Goal: Transaction & Acquisition: Purchase product/service

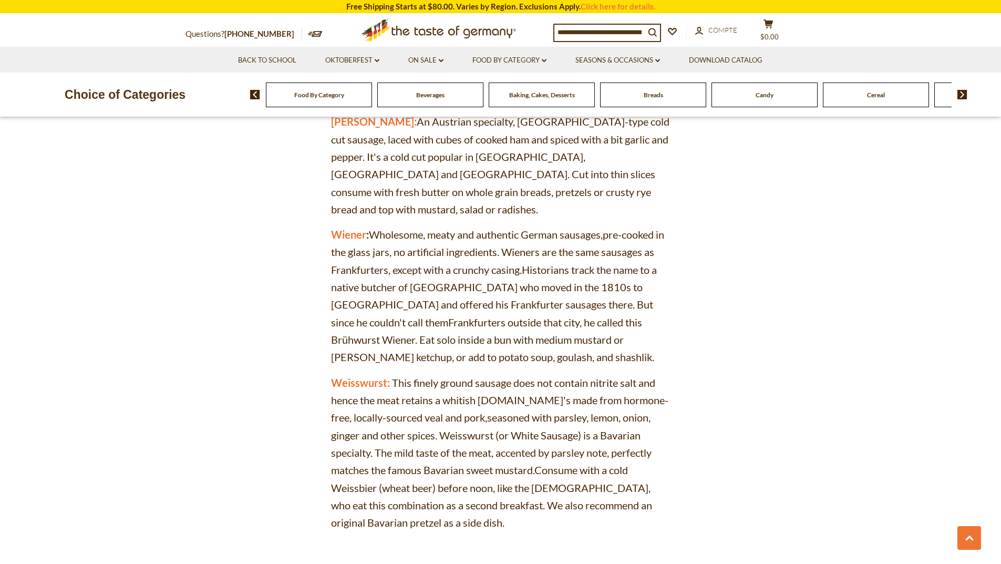
scroll to position [4258, 0]
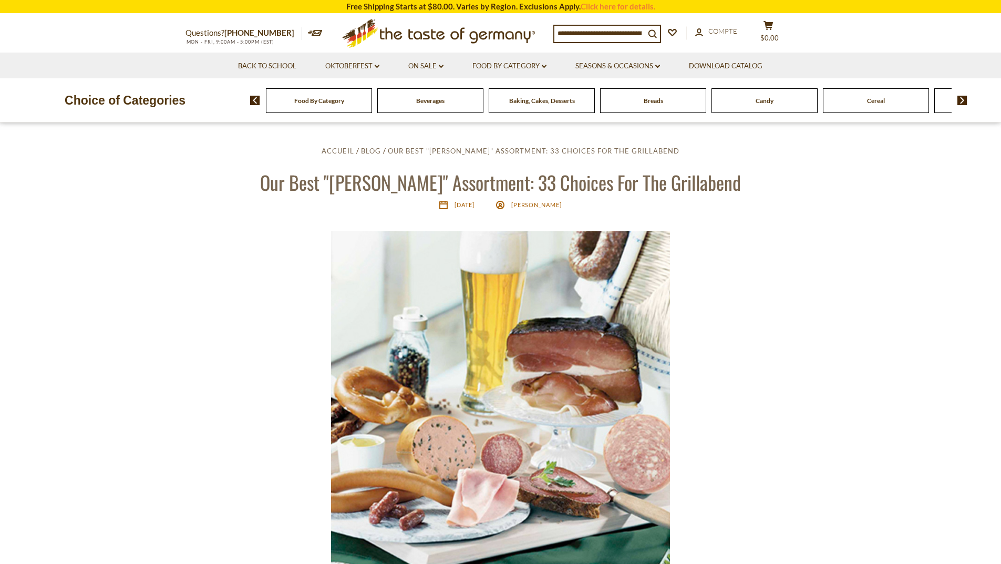
click at [401, 30] on icon ".st0{fill:#EDD300;} .st1{fill:#D33E21;}" at bounding box center [439, 33] width 197 height 38
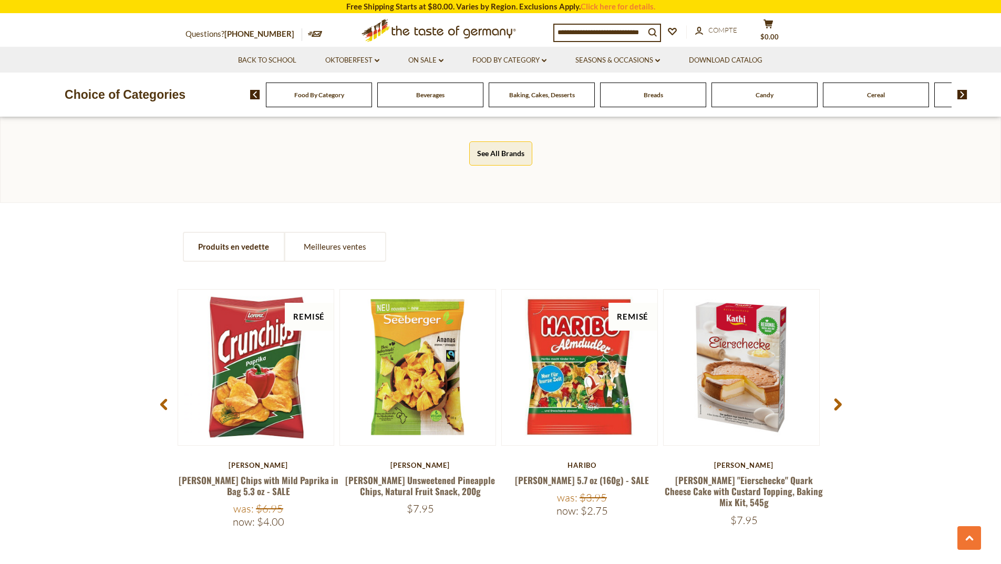
scroll to position [841, 0]
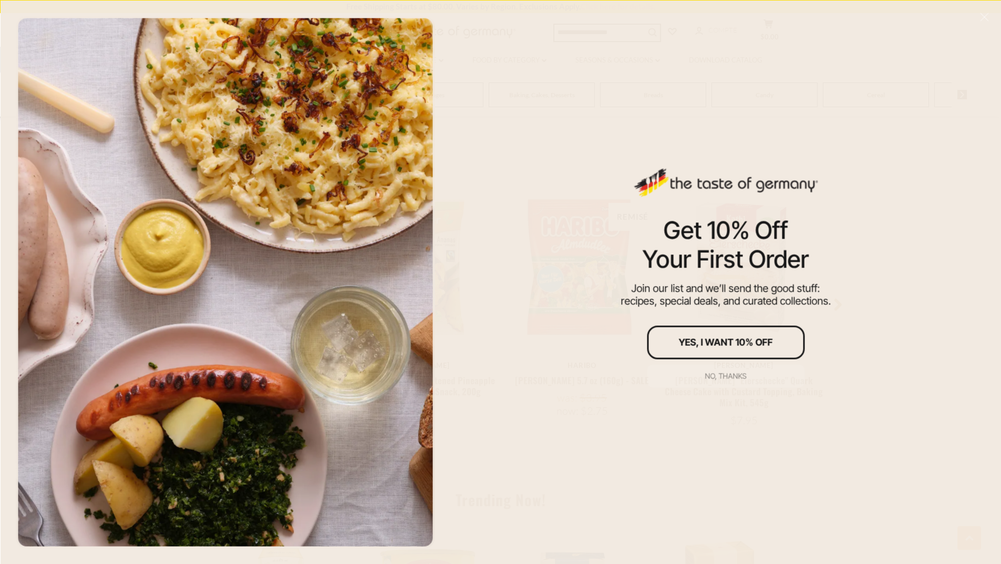
click at [722, 372] on div "No, thanks" at bounding box center [726, 375] width 42 height 7
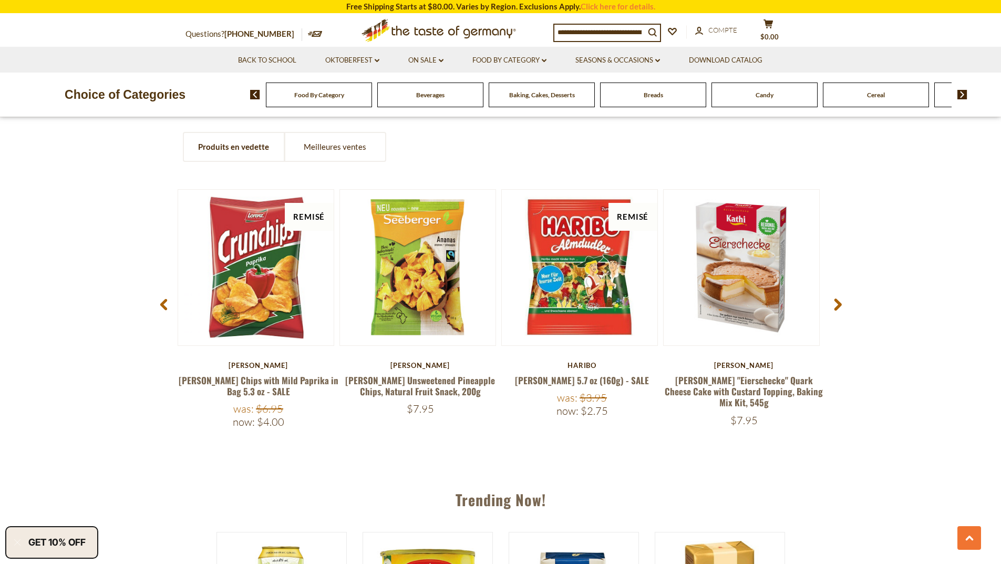
click at [325, 94] on span "Food By Category" at bounding box center [319, 95] width 50 height 8
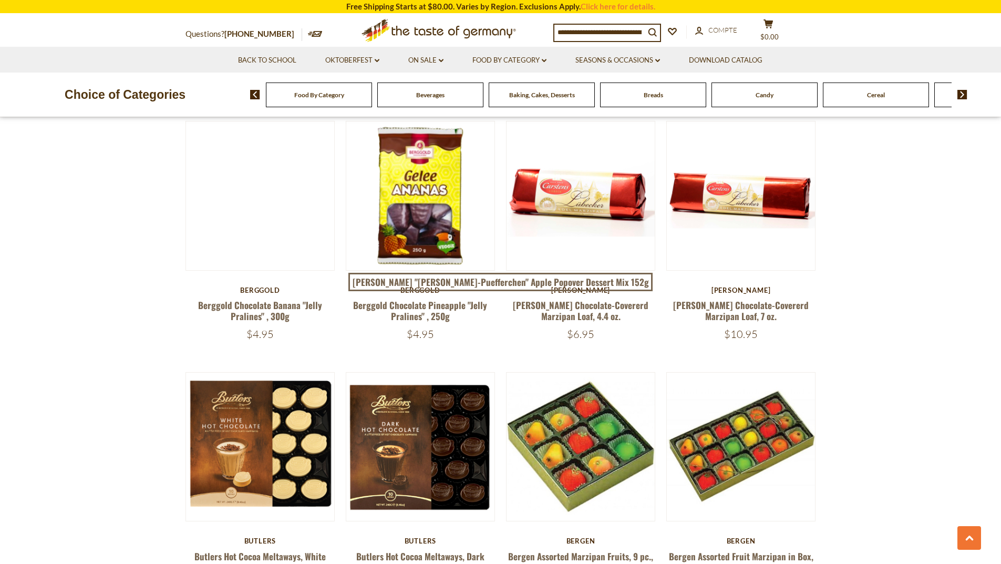
scroll to position [1314, 0]
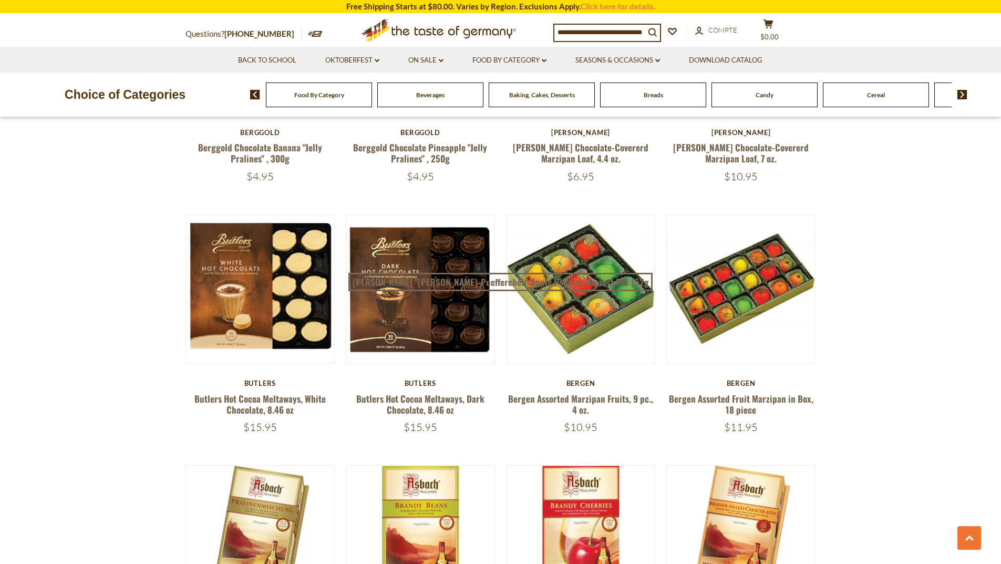
click at [961, 98] on img at bounding box center [963, 94] width 10 height 9
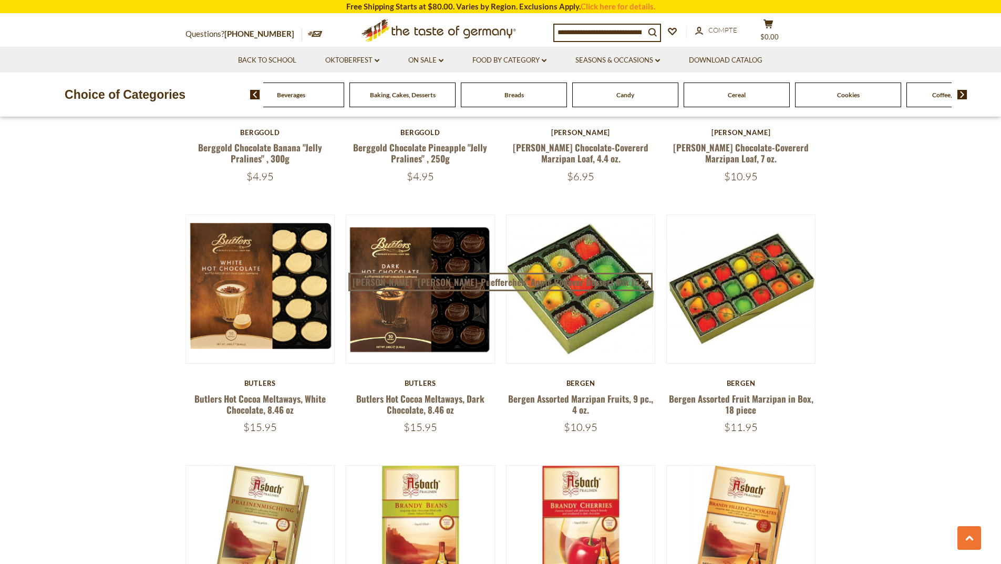
click at [961, 98] on img at bounding box center [963, 94] width 10 height 9
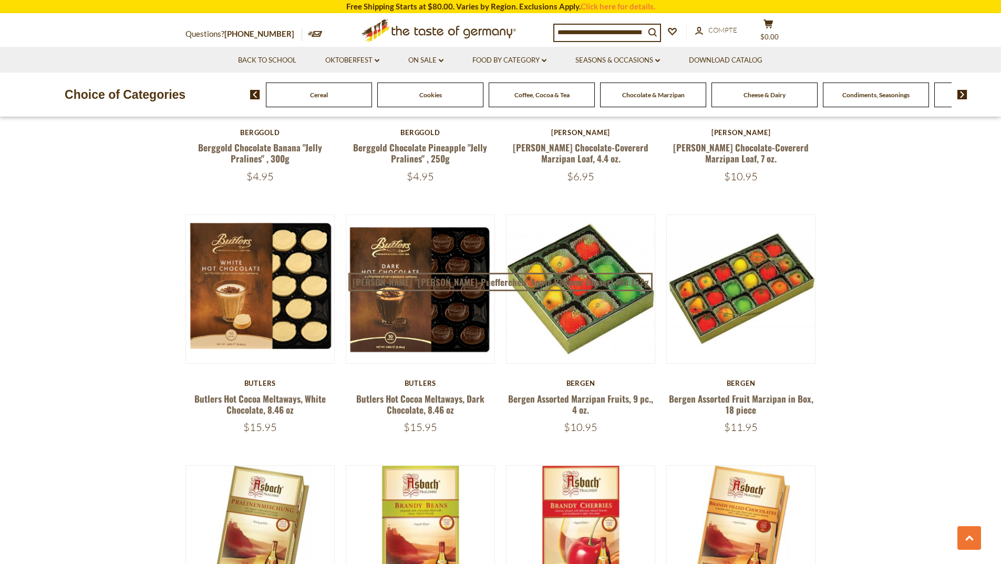
click at [961, 98] on img at bounding box center [963, 94] width 10 height 9
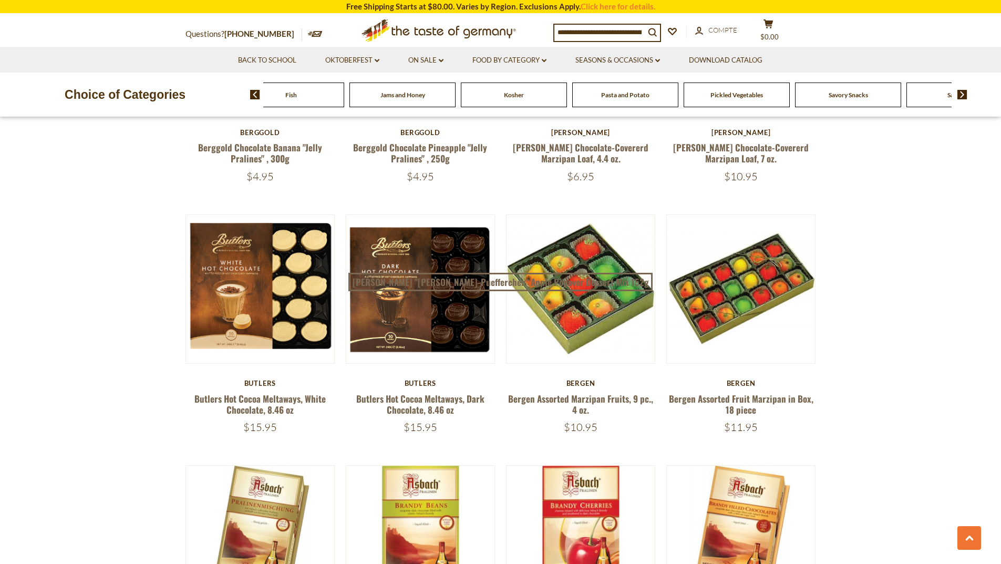
click at [961, 98] on img at bounding box center [963, 94] width 10 height 9
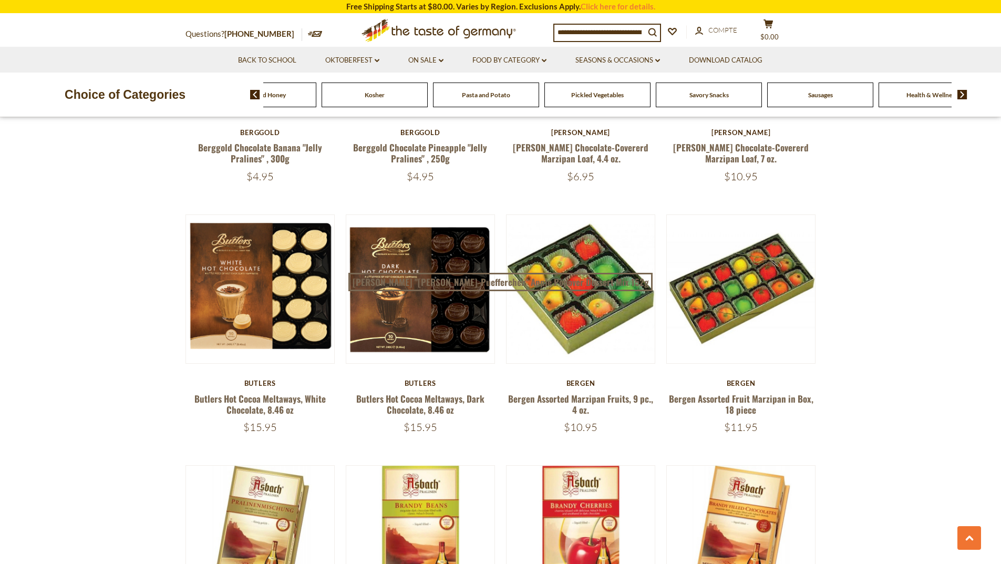
click at [961, 98] on img at bounding box center [963, 94] width 10 height 9
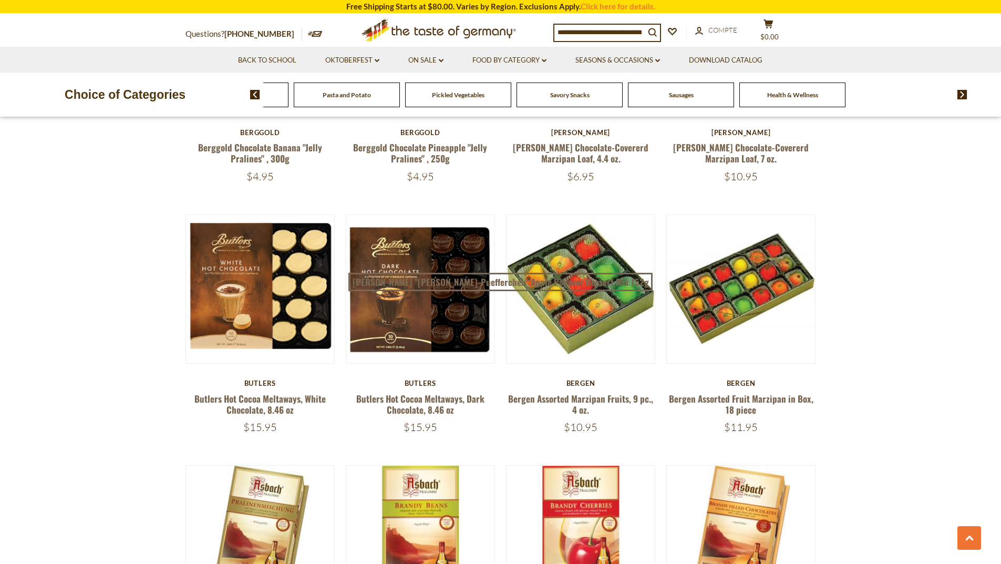
click at [683, 96] on span "Sausages" at bounding box center [681, 95] width 25 height 8
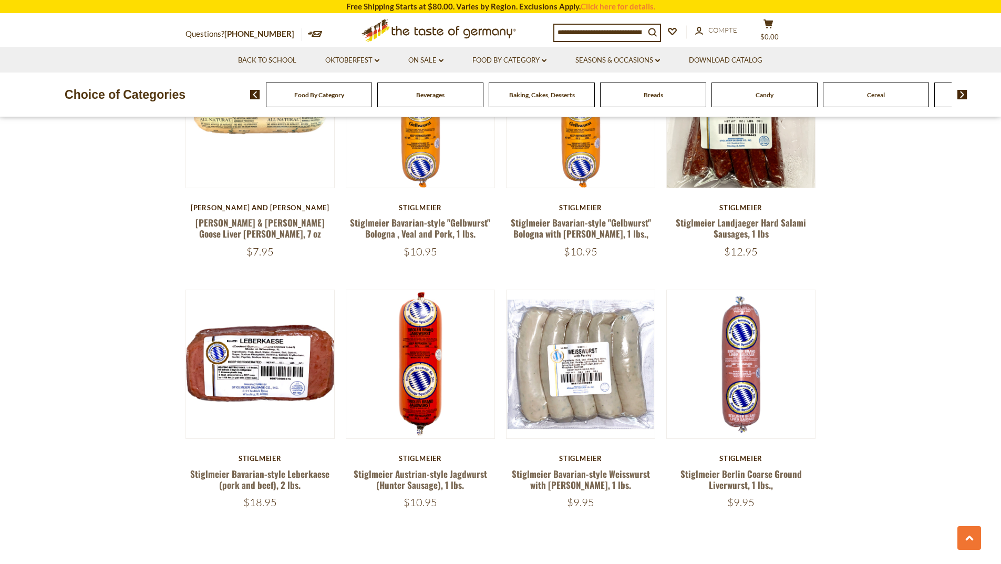
scroll to position [2418, 0]
